Goal: Task Accomplishment & Management: Manage account settings

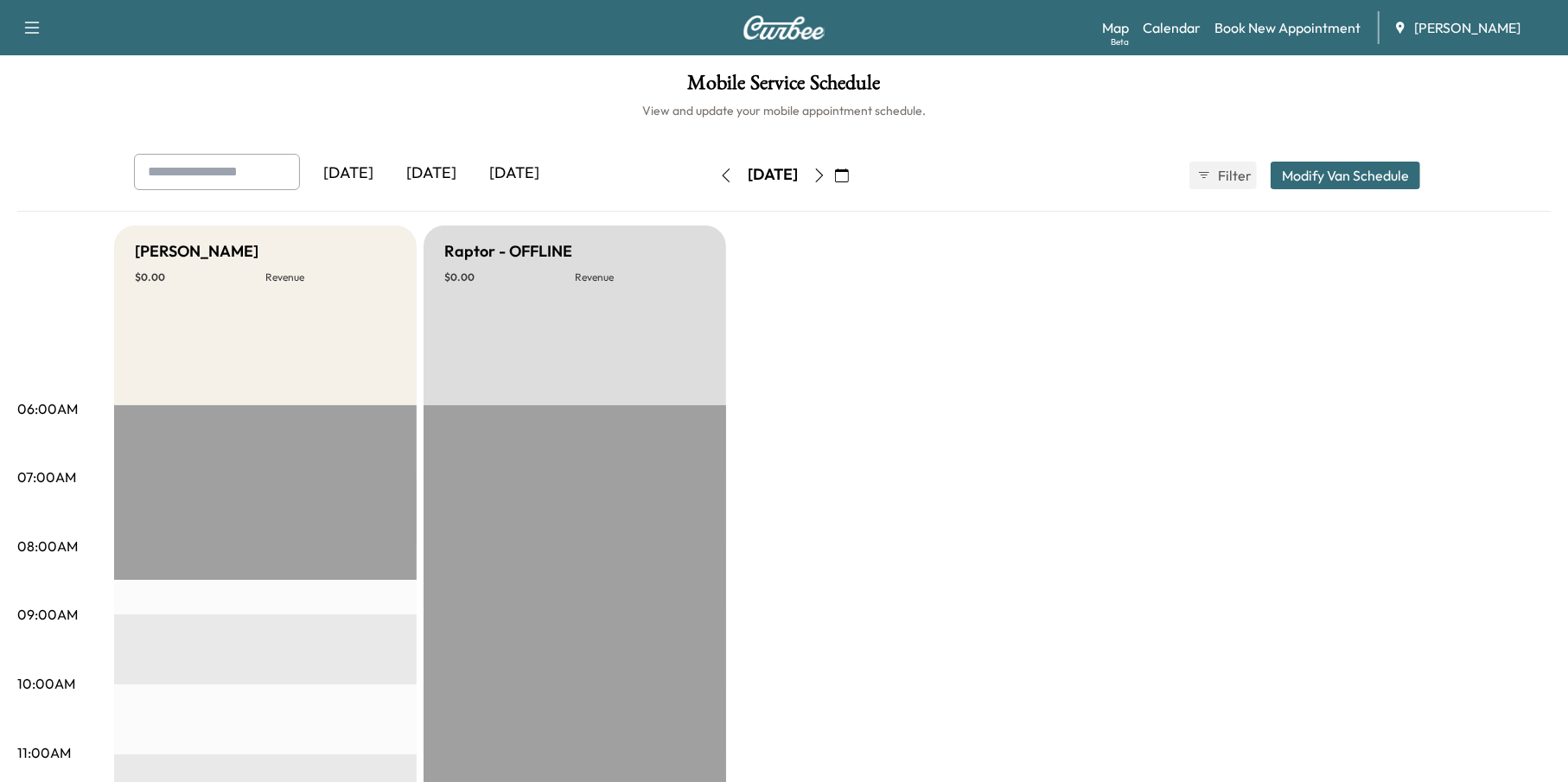
click at [849, 178] on icon "button" at bounding box center [842, 176] width 14 height 14
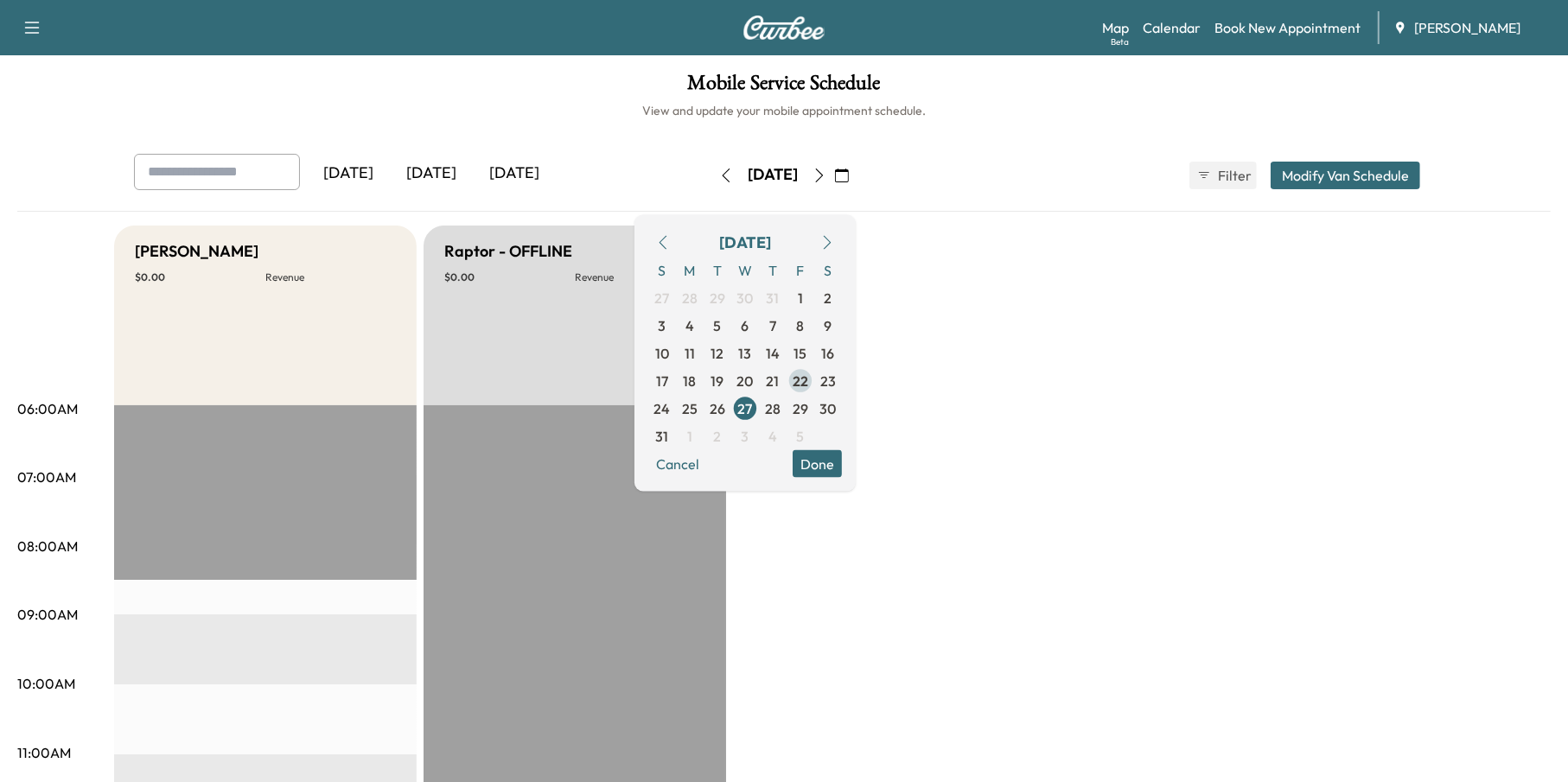
click at [808, 370] on span "22" at bounding box center [800, 379] width 16 height 20
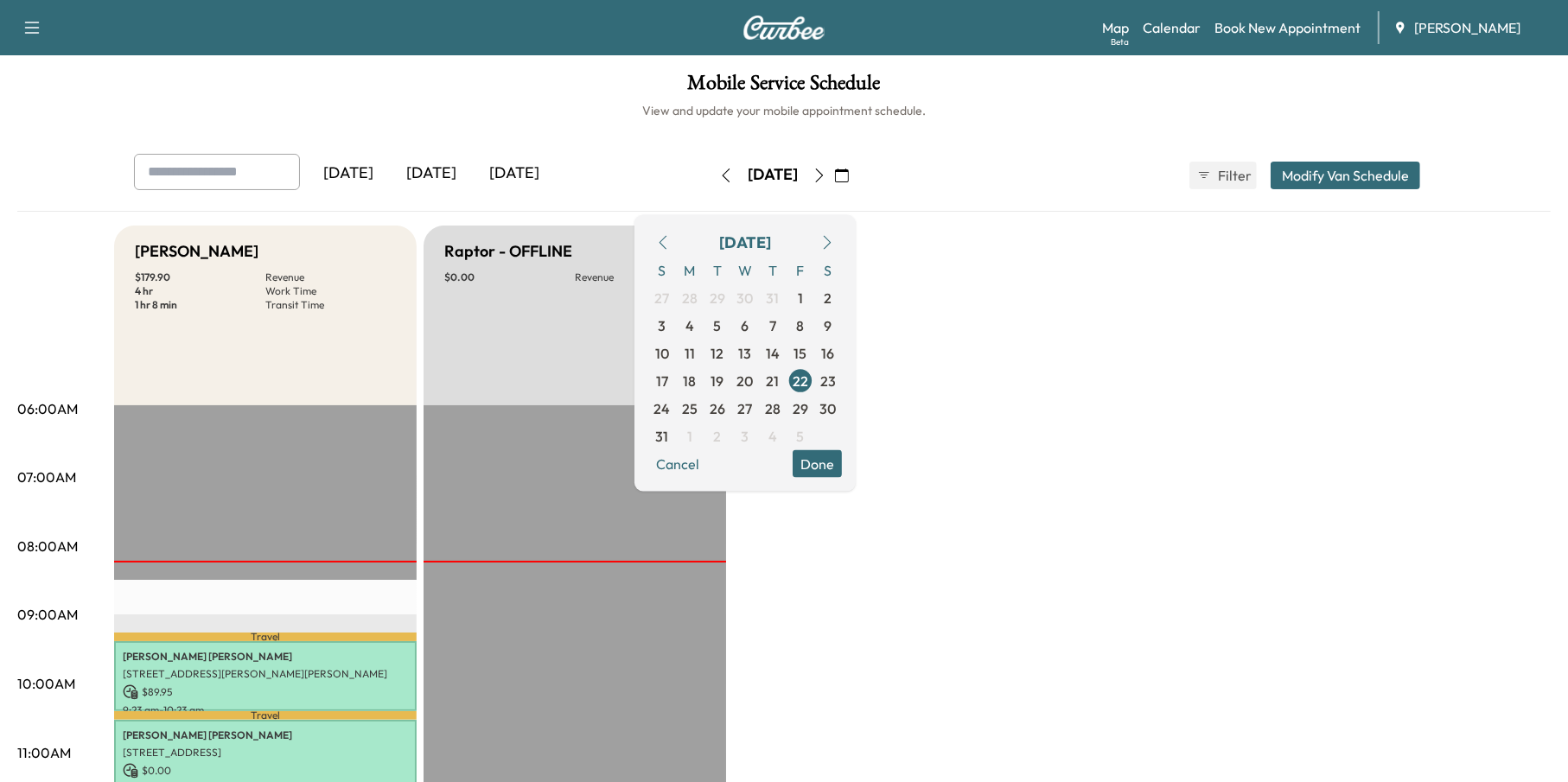
click at [842, 460] on button "Done" at bounding box center [817, 463] width 49 height 28
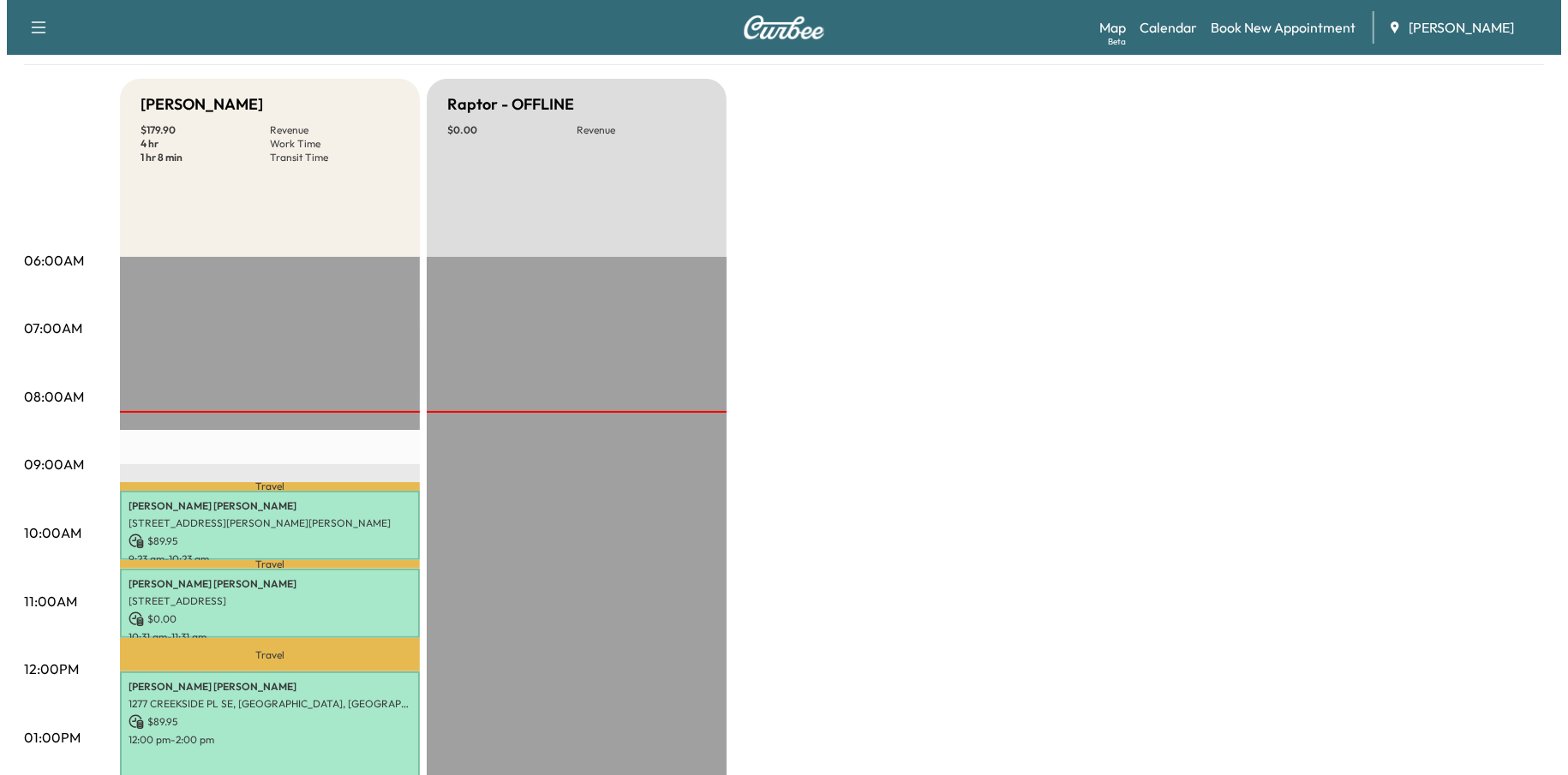
scroll to position [514, 0]
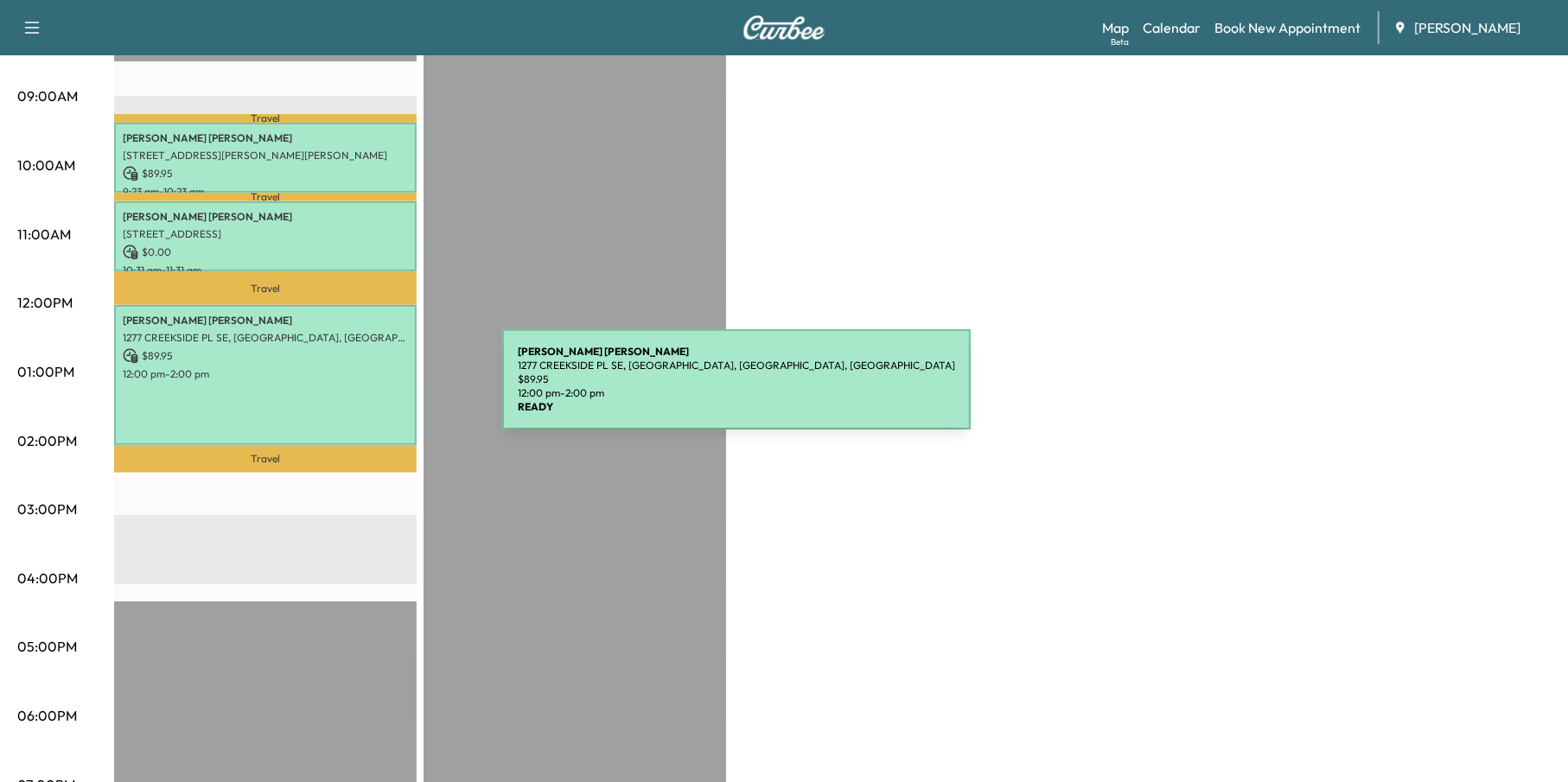
click at [358, 384] on div "[PERSON_NAME] [STREET_ADDRESS] $ 89.95 12:00 pm - 2:00 pm" at bounding box center [266, 375] width 303 height 140
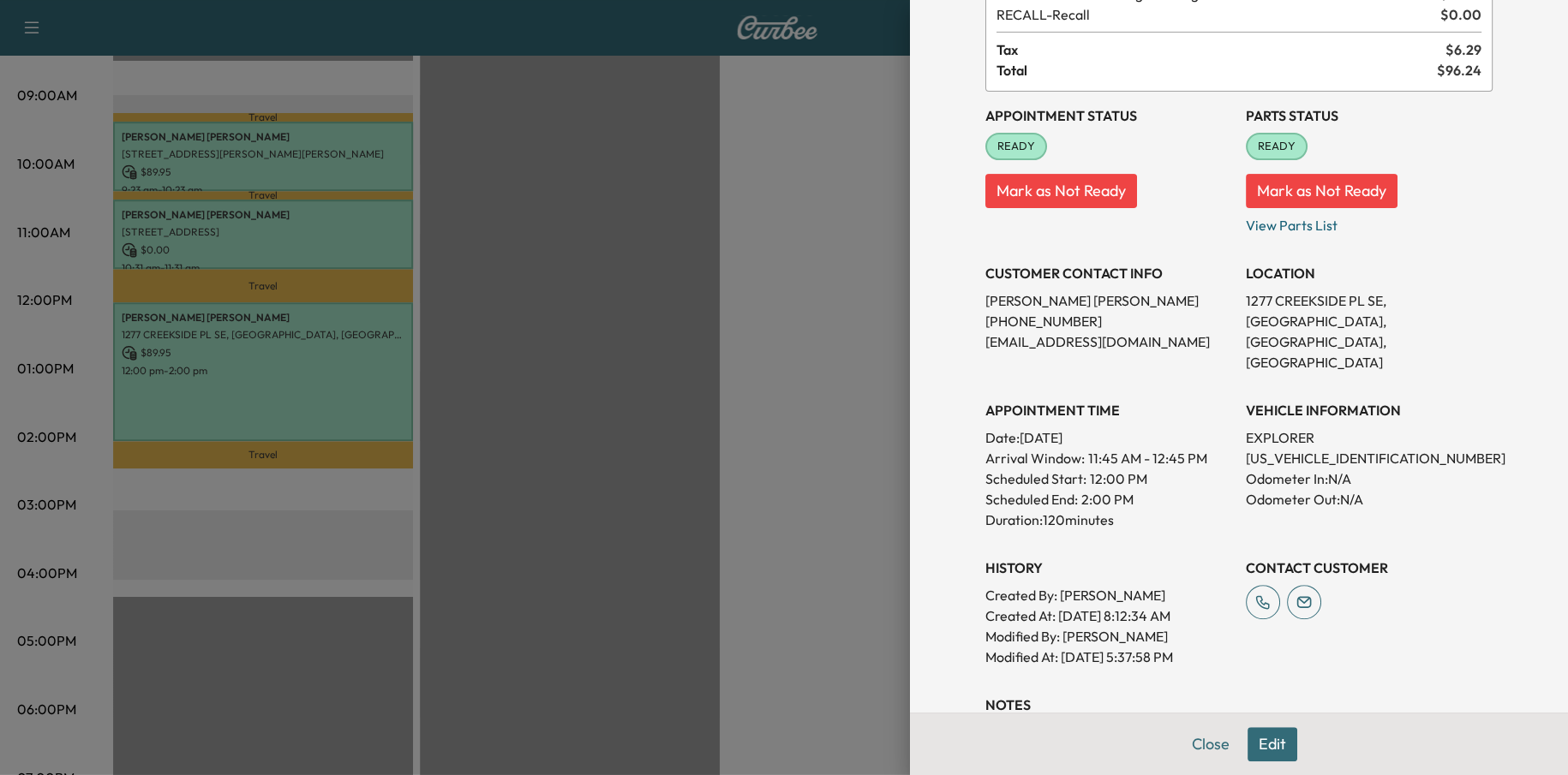
scroll to position [129, 0]
click at [296, 370] on div at bounding box center [784, 388] width 1568 height 775
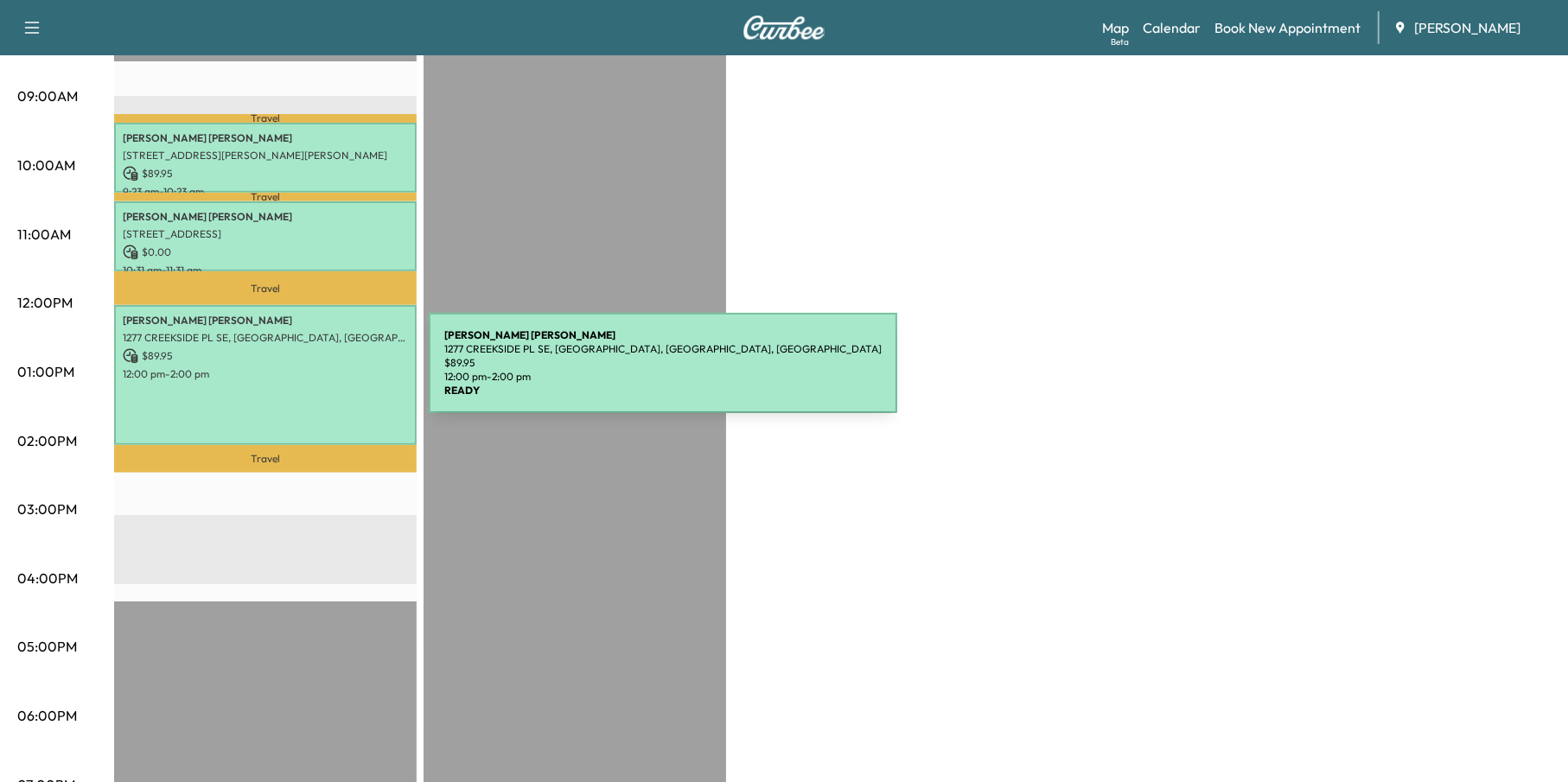
click at [299, 374] on p "12:00 pm - 2:00 pm" at bounding box center [266, 375] width 285 height 14
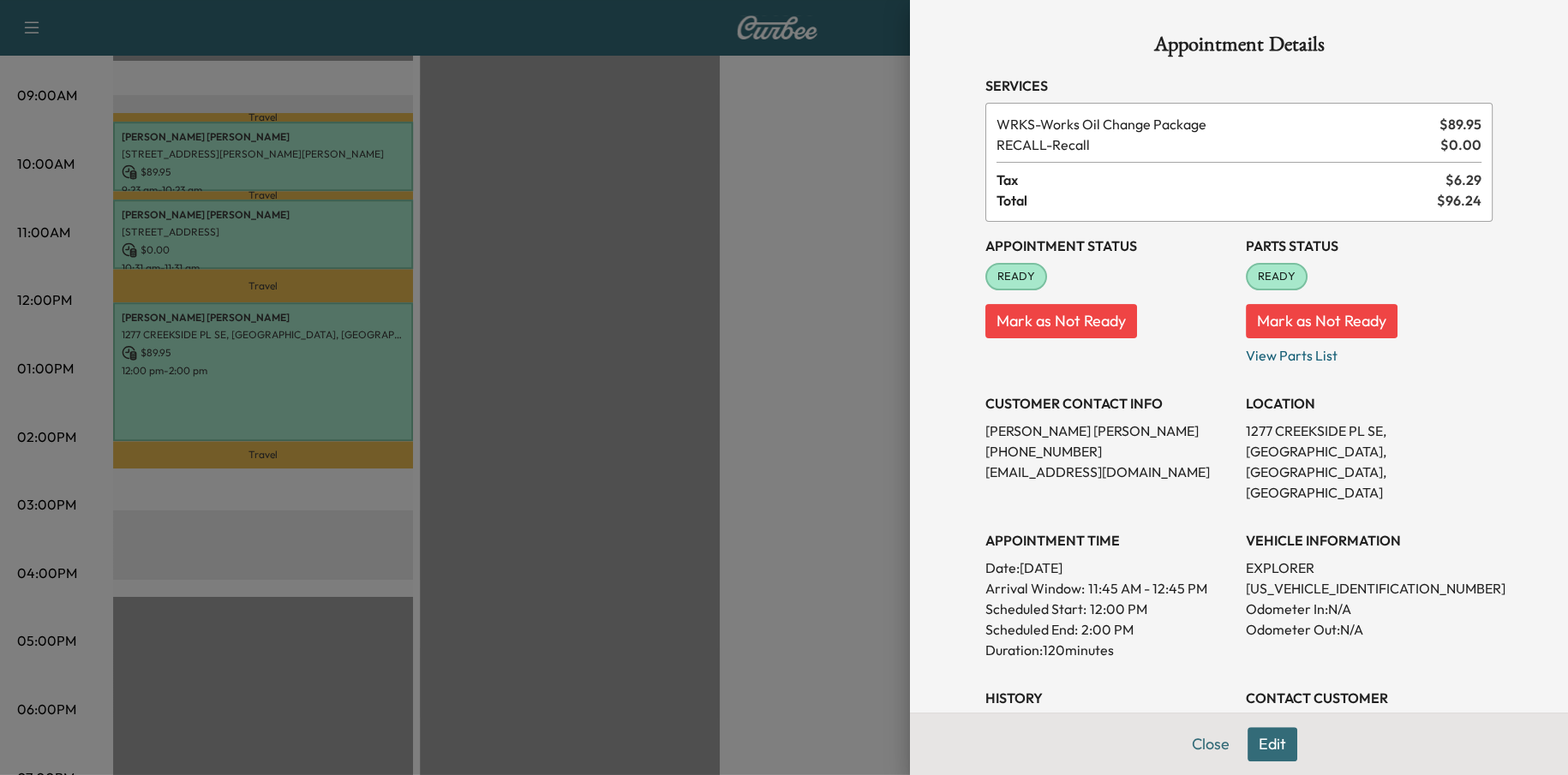
click at [1265, 735] on button "Edit" at bounding box center [1273, 744] width 50 height 35
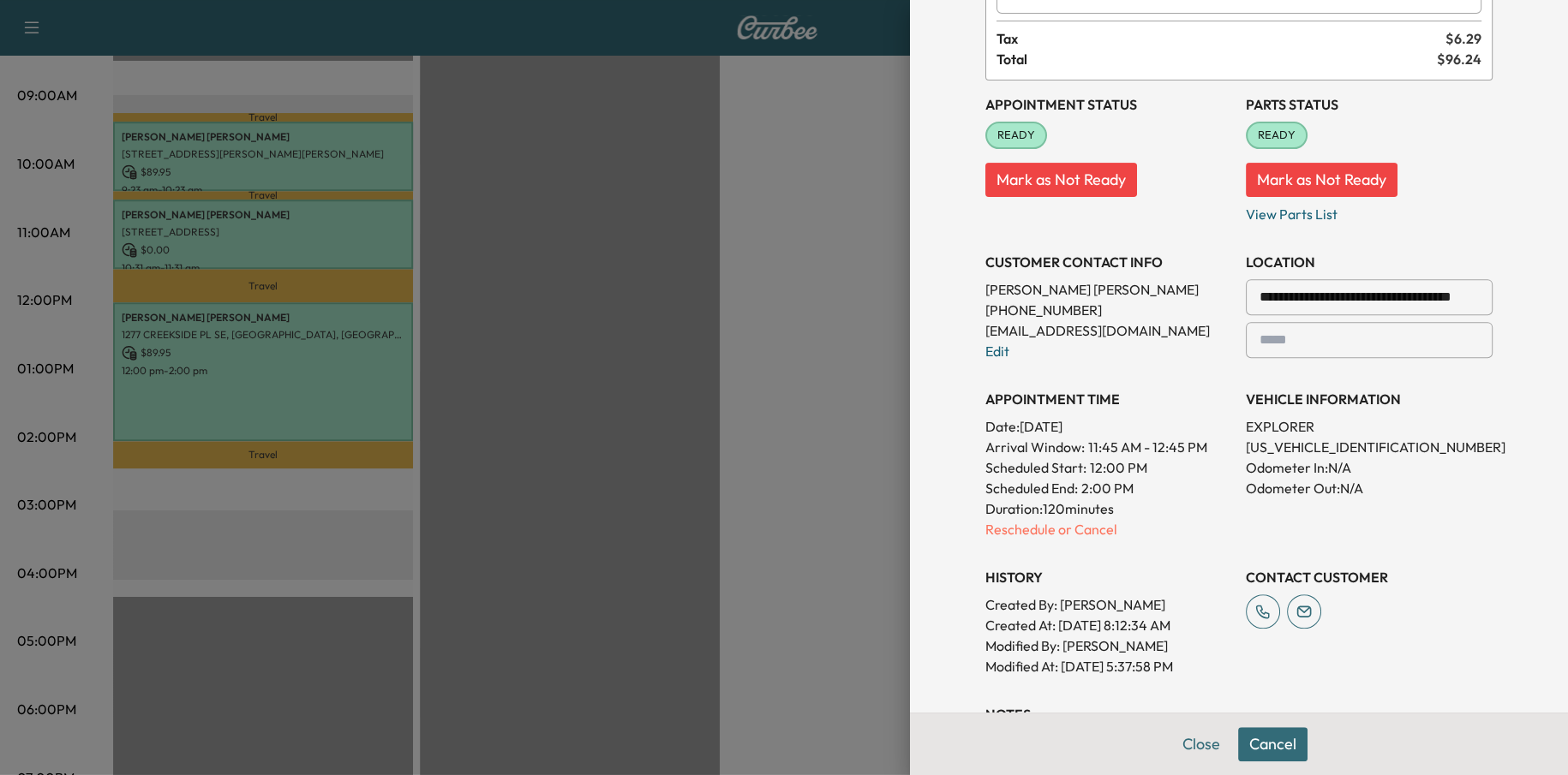
scroll to position [520, 0]
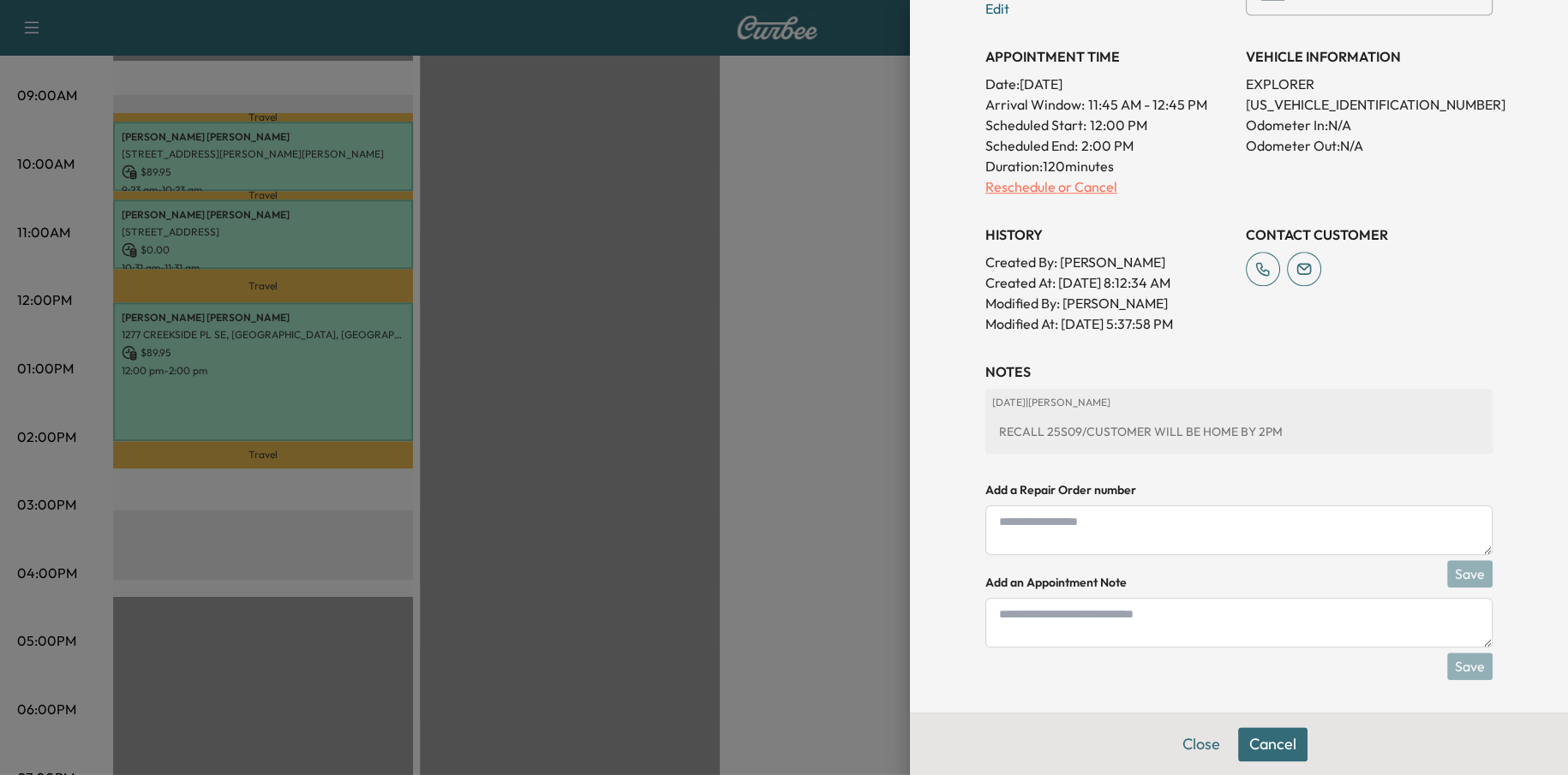
click at [1022, 188] on p "Reschedule or Cancel" at bounding box center [1108, 187] width 247 height 20
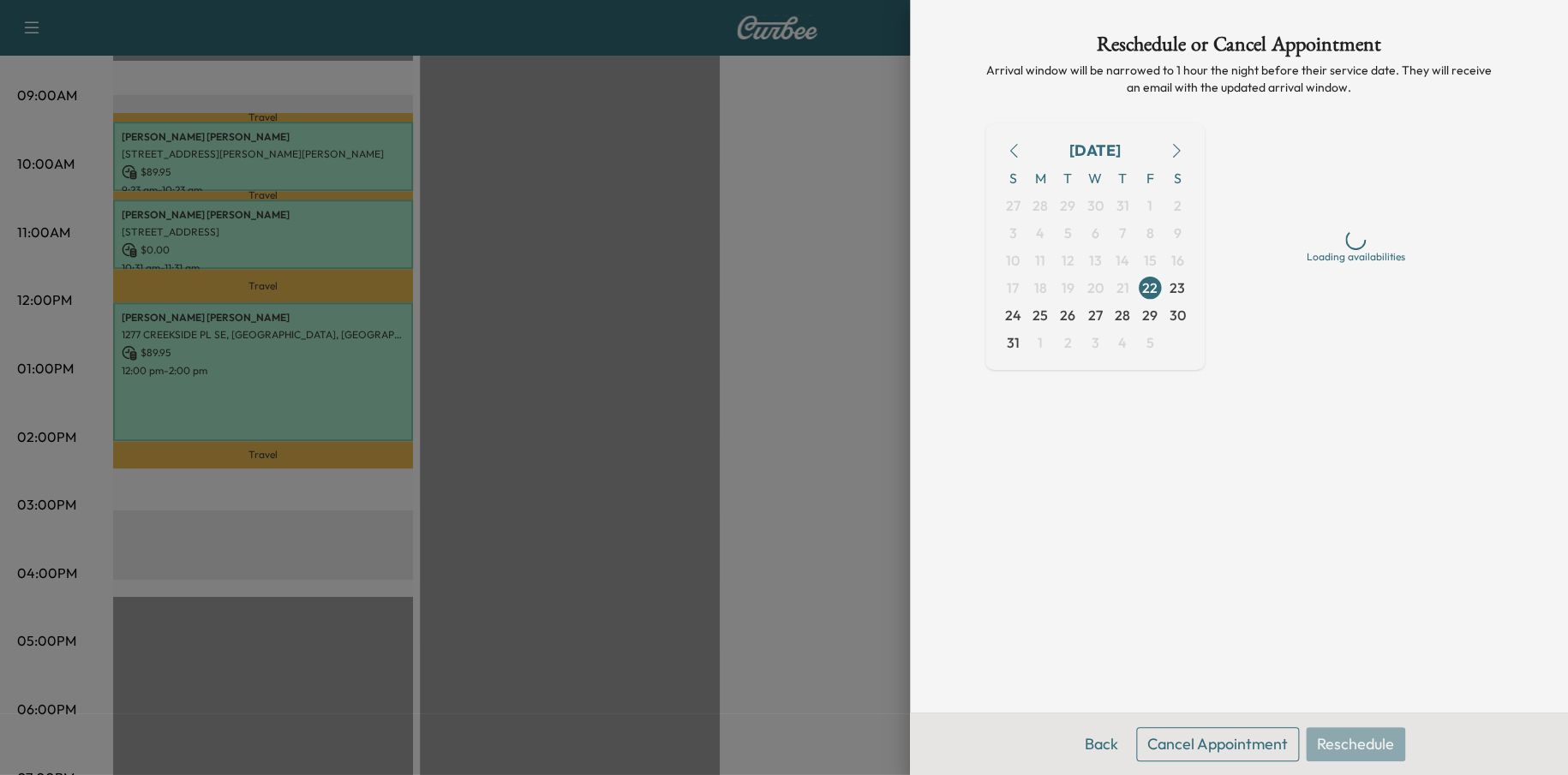
scroll to position [0, 0]
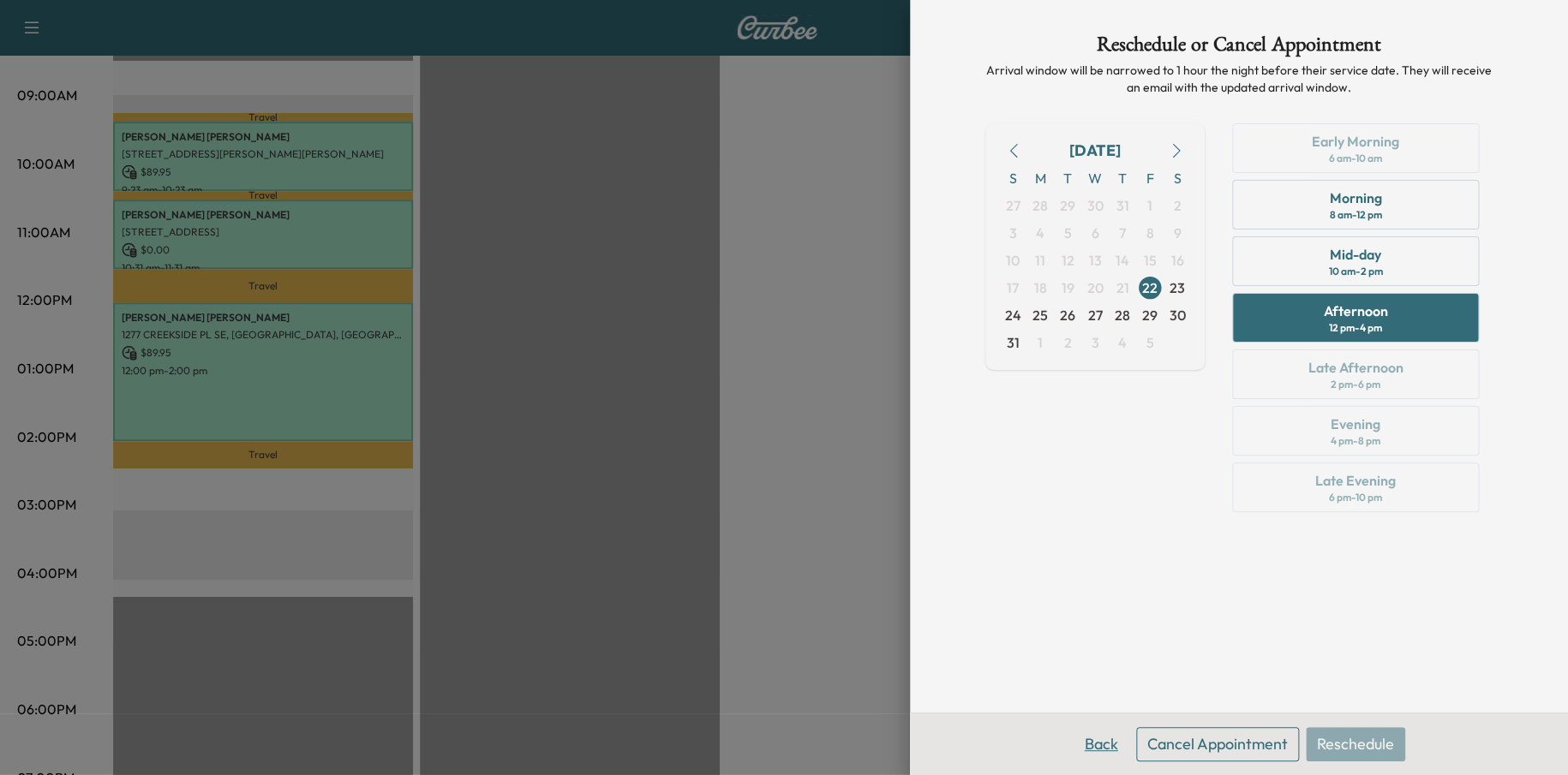
click at [1085, 743] on button "Back" at bounding box center [1101, 744] width 56 height 35
